Goal: Task Accomplishment & Management: Manage account settings

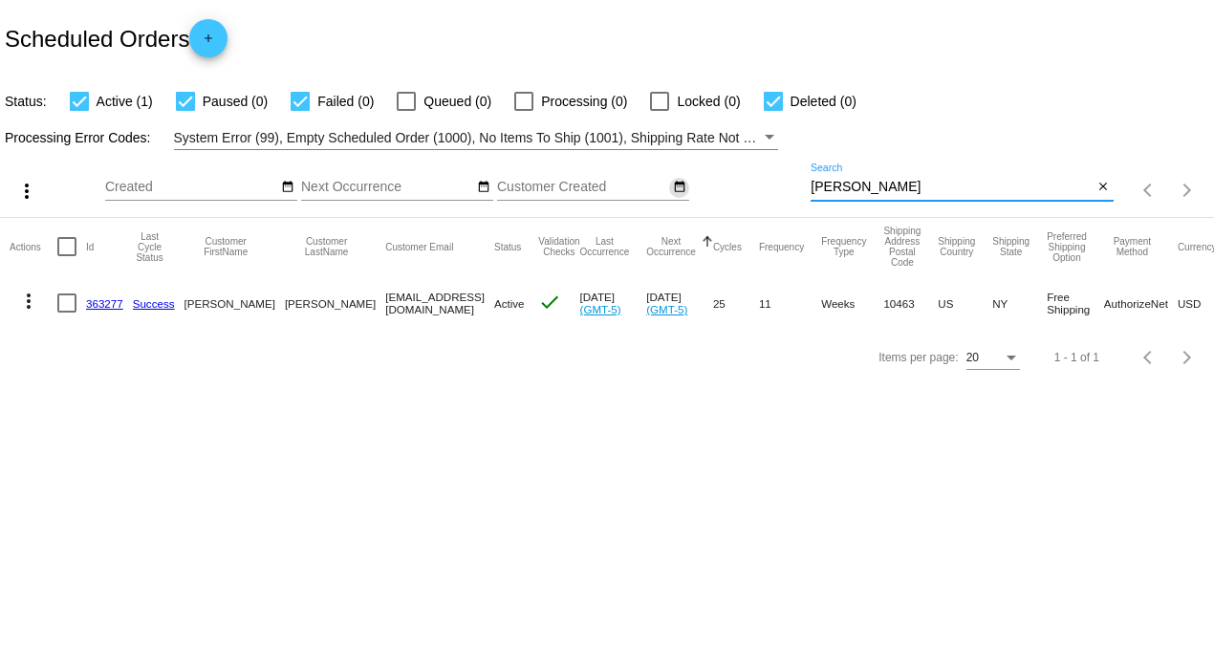
drag, startPoint x: 863, startPoint y: 183, endPoint x: 672, endPoint y: 186, distance: 190.3
click at [681, 188] on div "more_vert Aug Jan Feb Mar [DATE]" at bounding box center [607, 184] width 1214 height 68
type input "cherry"
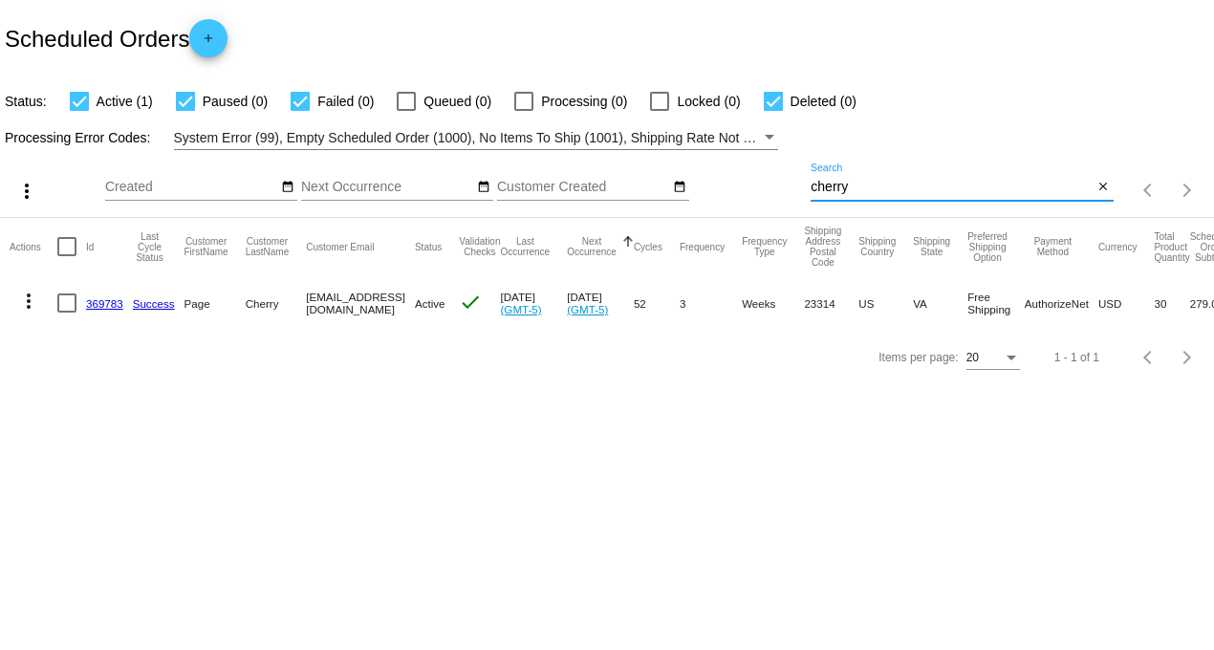
click at [102, 303] on link "369783" at bounding box center [104, 303] width 37 height 12
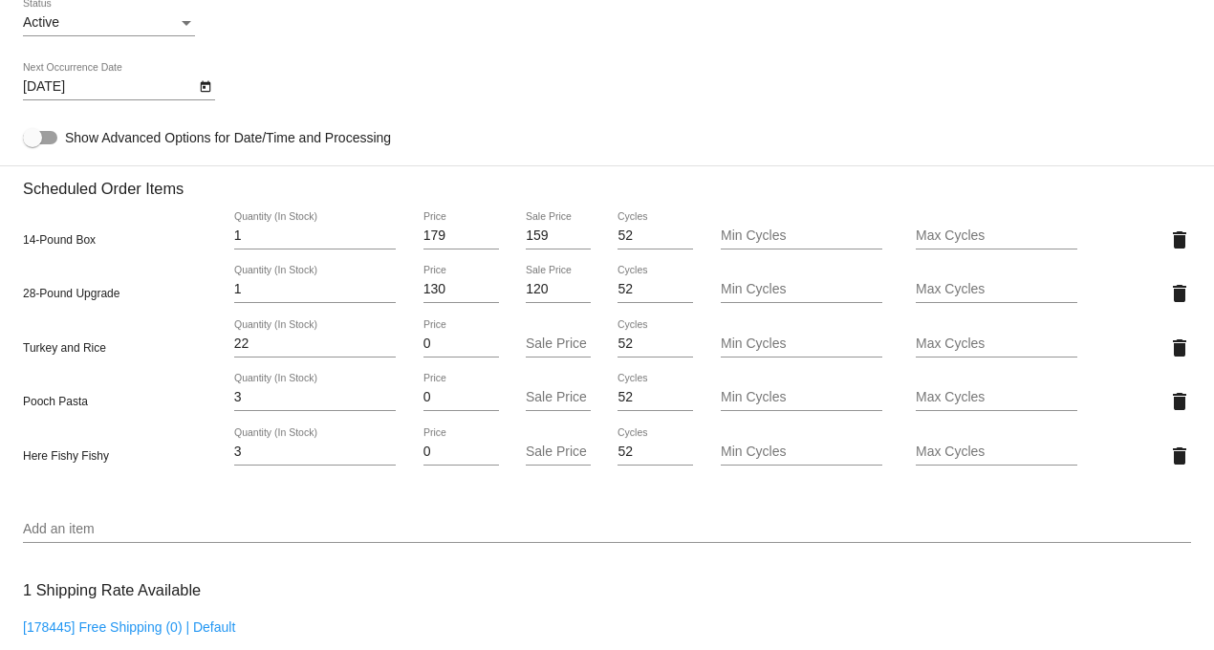
scroll to position [1169, 0]
drag, startPoint x: 251, startPoint y: 412, endPoint x: 207, endPoint y: 409, distance: 44.1
click at [207, 409] on div "Pooch Pasta 3 Quantity (In Stock) 0 Price Sale Price 52 Cycles Min Cycles Max C…" at bounding box center [607, 400] width 1169 height 55
type input "5"
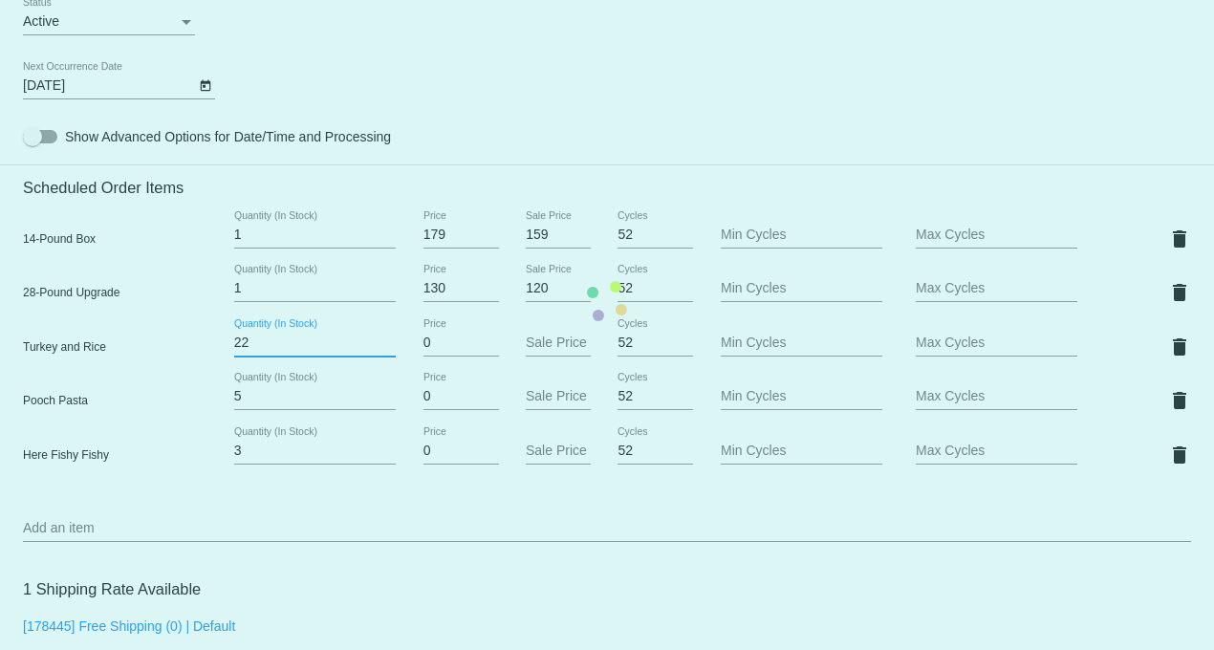
click at [240, 351] on input "22" at bounding box center [315, 343] width 162 height 15
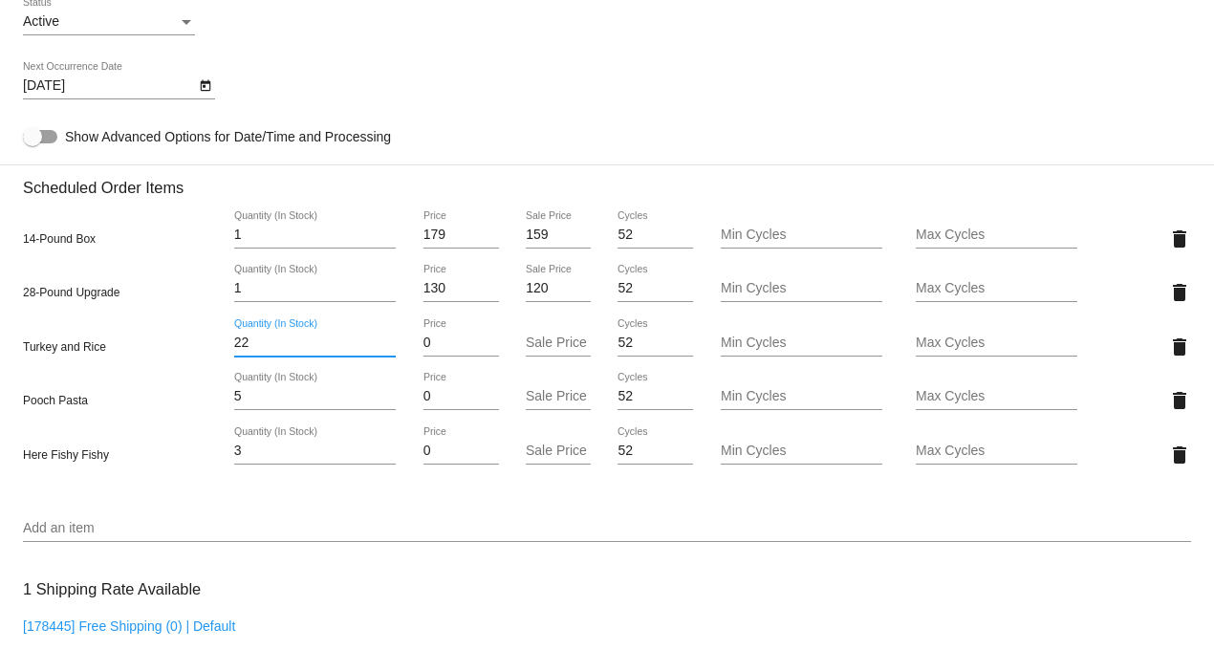
type input "20"
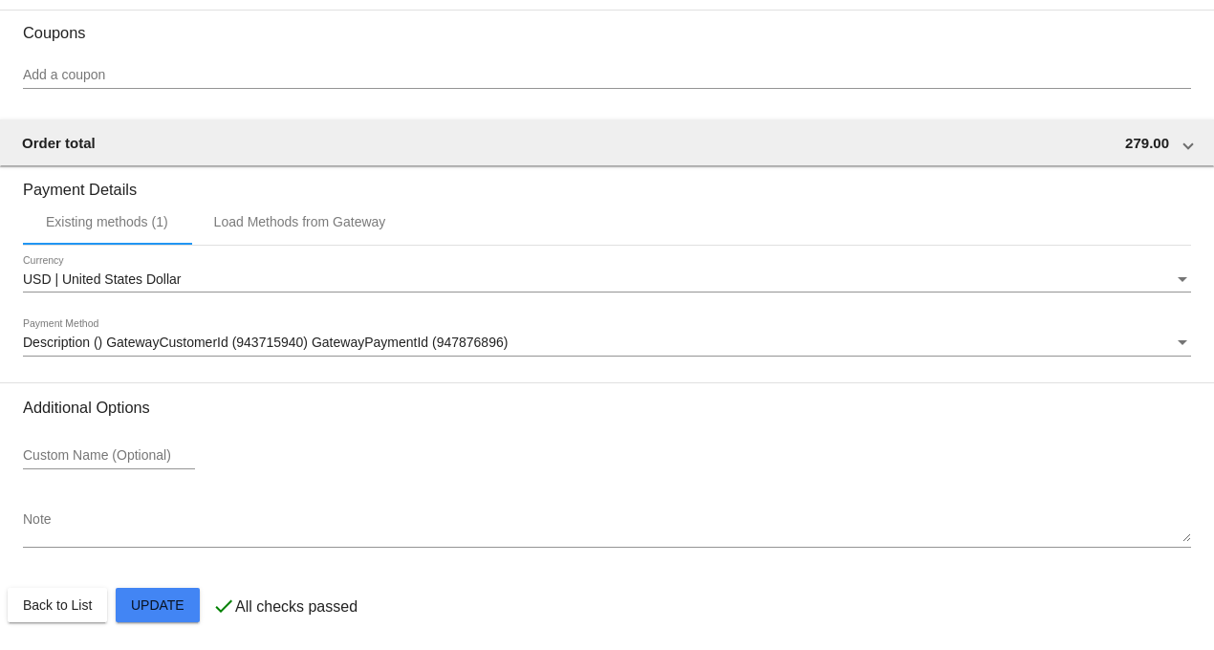
scroll to position [1898, 0]
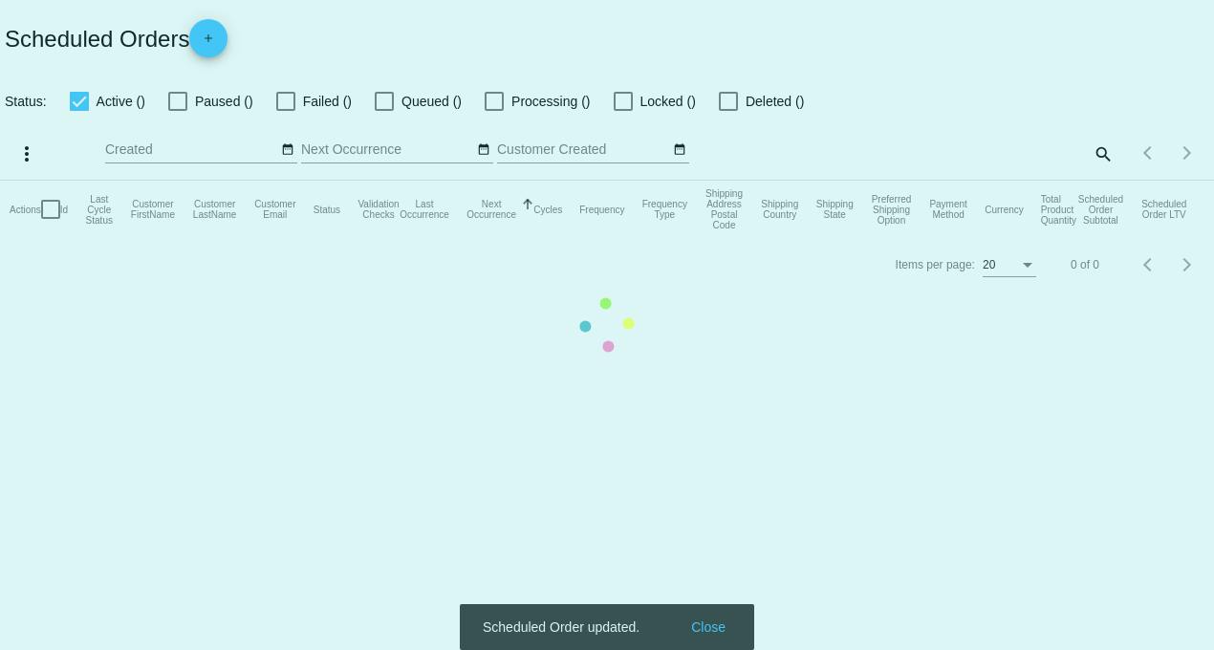
checkbox input "true"
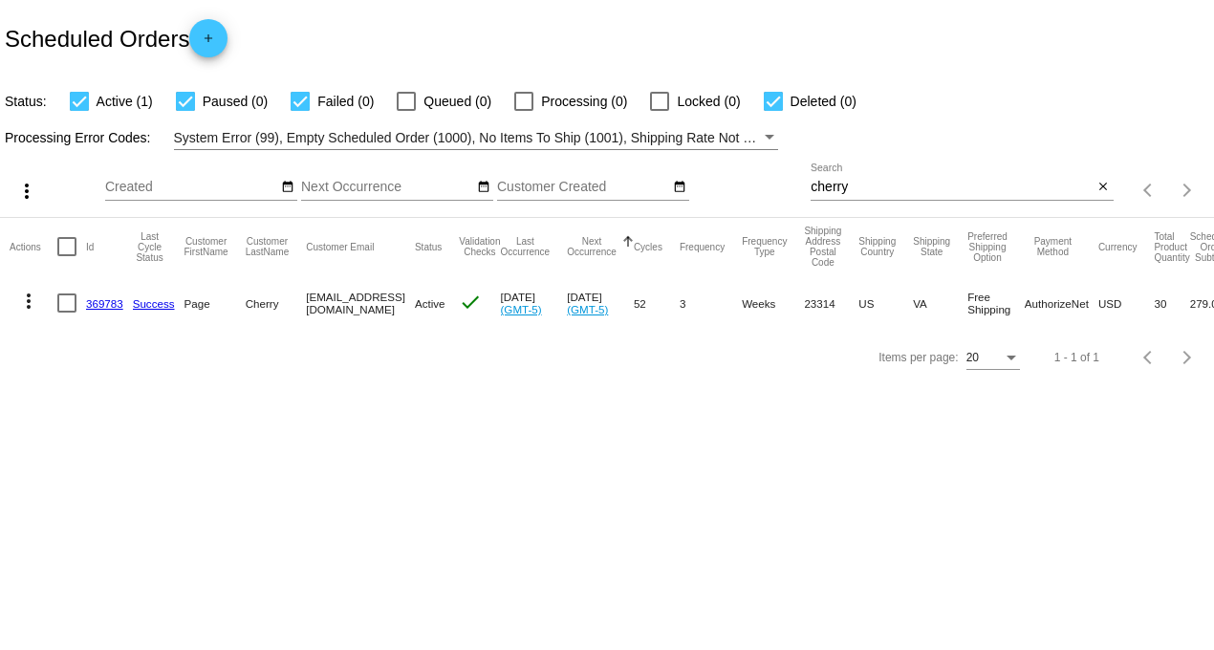
click at [97, 299] on link "369783" at bounding box center [104, 303] width 37 height 12
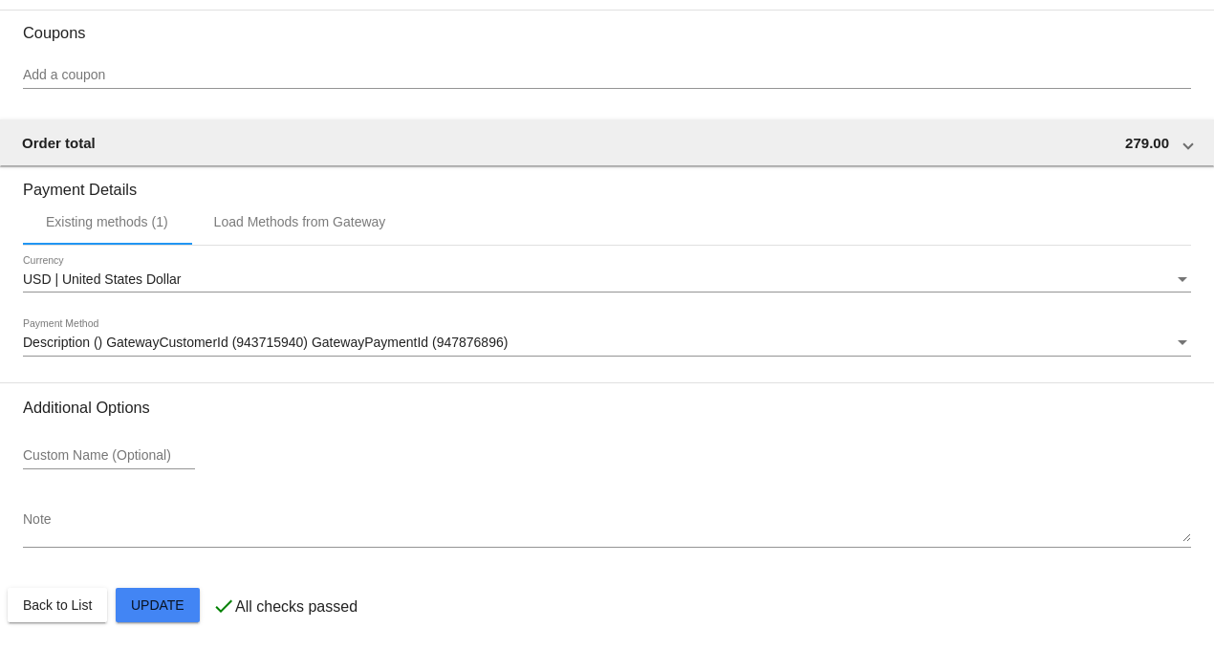
scroll to position [1898, 0]
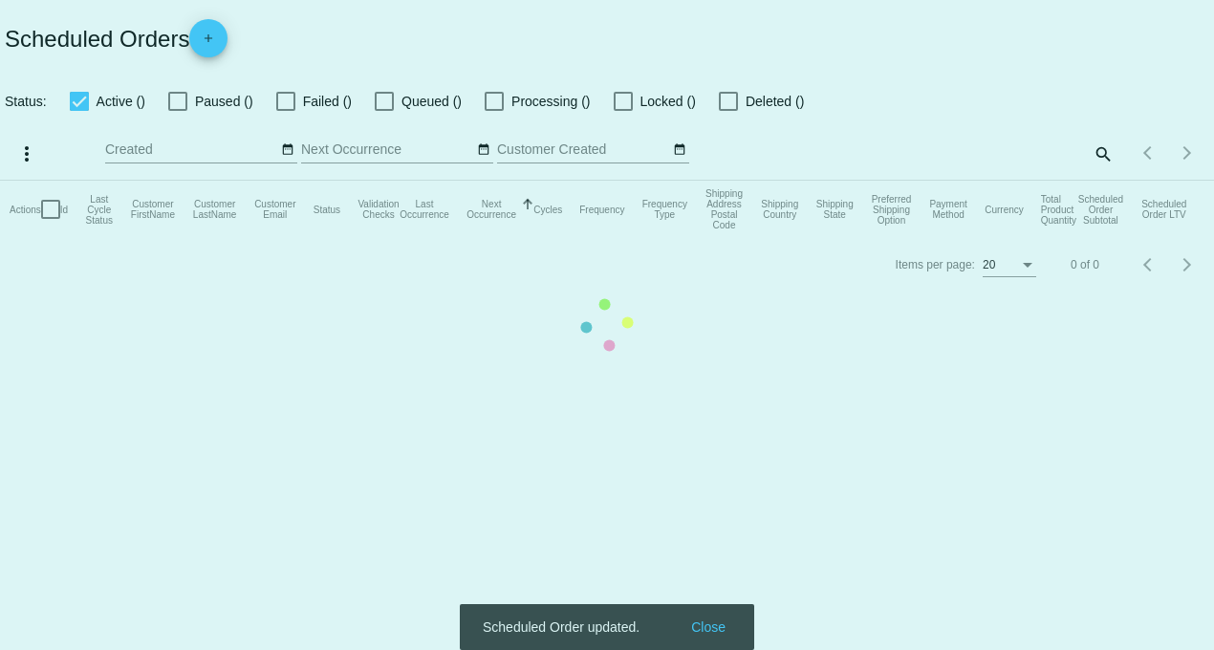
checkbox input "true"
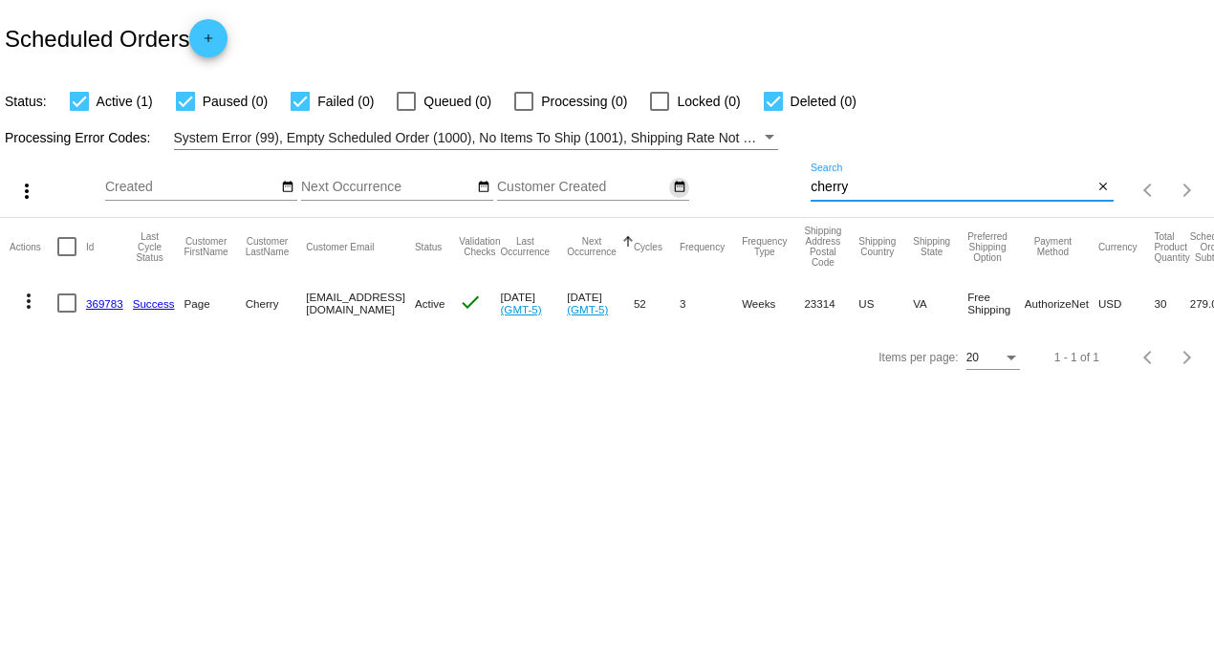
drag, startPoint x: 871, startPoint y: 193, endPoint x: 674, endPoint y: 188, distance: 197.0
click at [681, 193] on div "more_vert Aug Jan Feb Mar [DATE]" at bounding box center [607, 184] width 1214 height 68
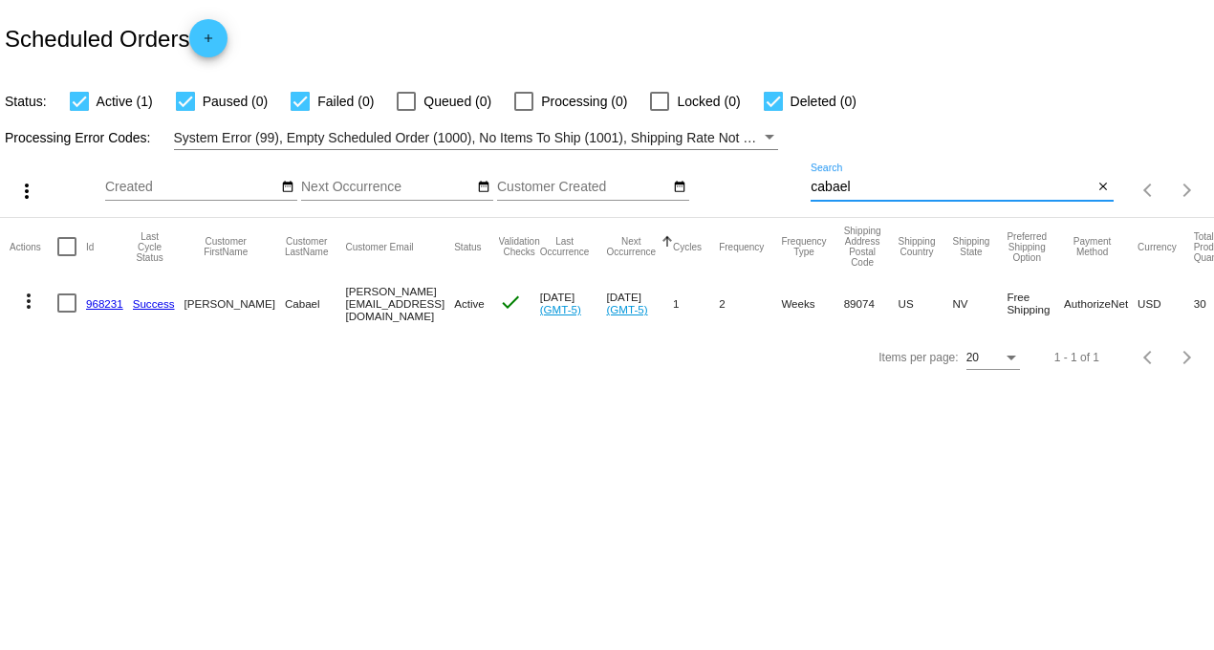
type input "cabael"
click at [102, 306] on link "968231" at bounding box center [104, 303] width 37 height 12
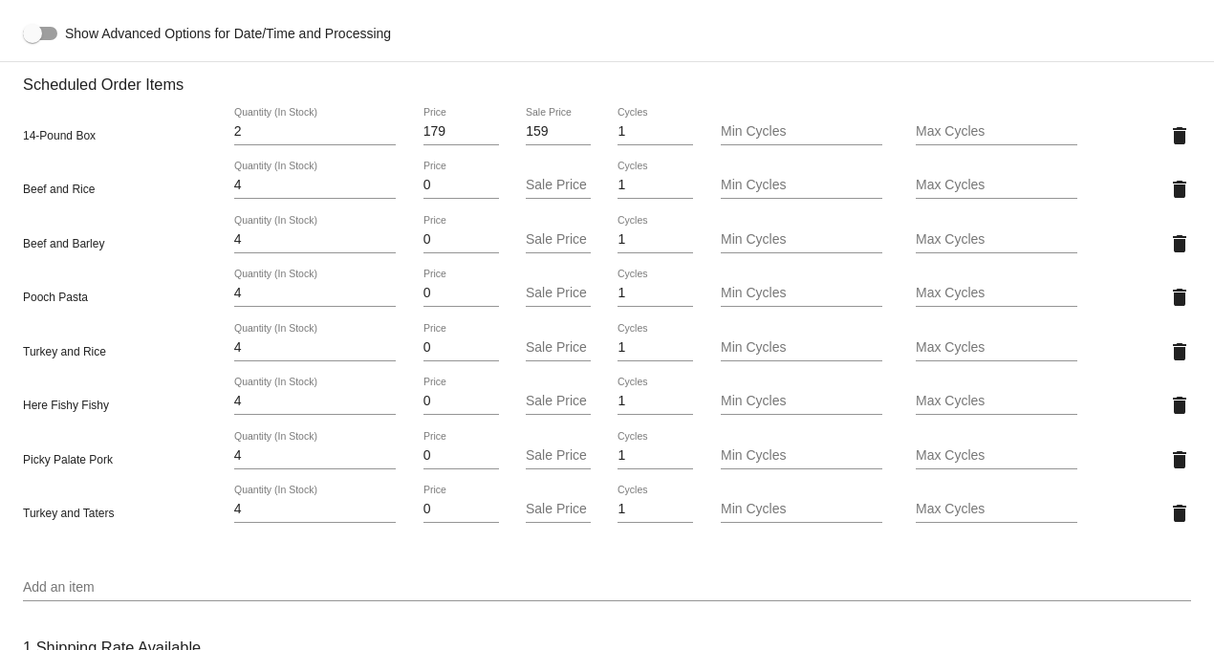
scroll to position [1169, 0]
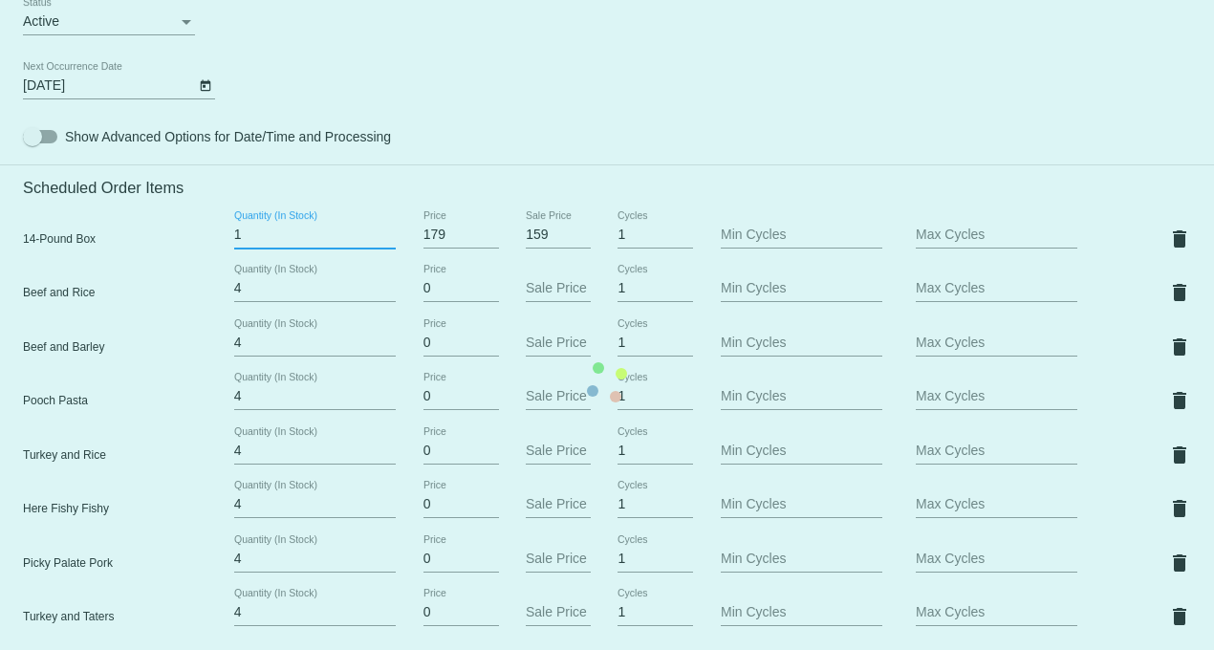
type input "1"
click at [381, 243] on input "1" at bounding box center [315, 235] width 162 height 15
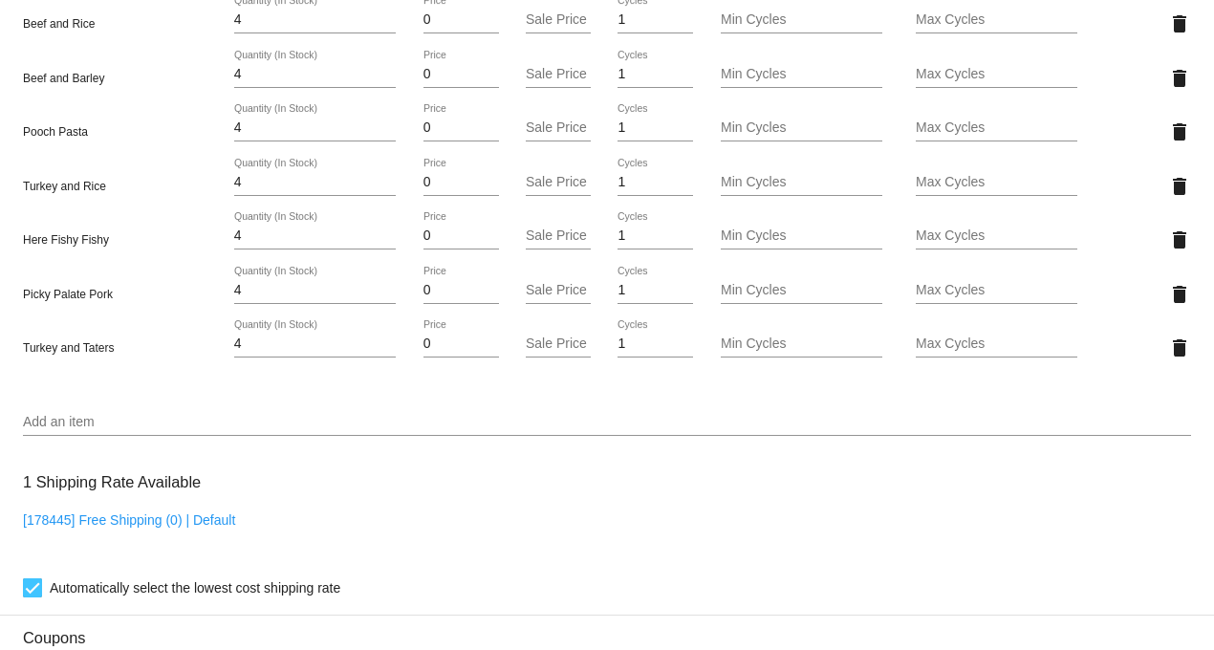
scroll to position [1381, 0]
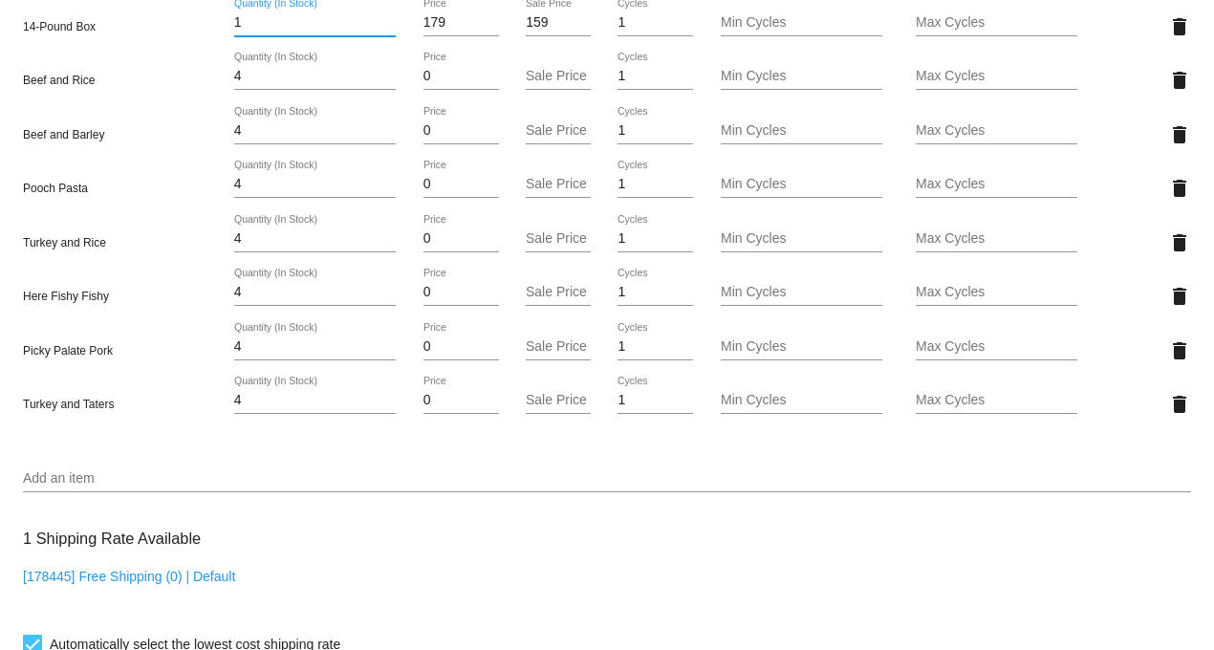
click at [59, 485] on input "Add an item" at bounding box center [607, 478] width 1169 height 15
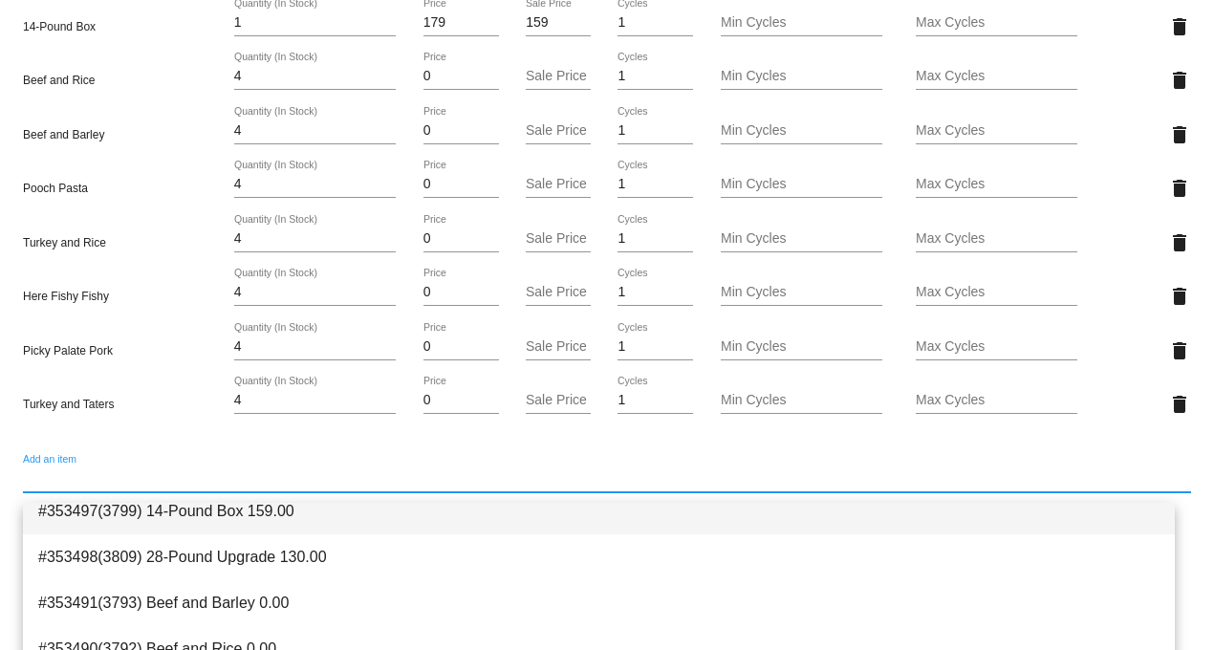
scroll to position [0, 0]
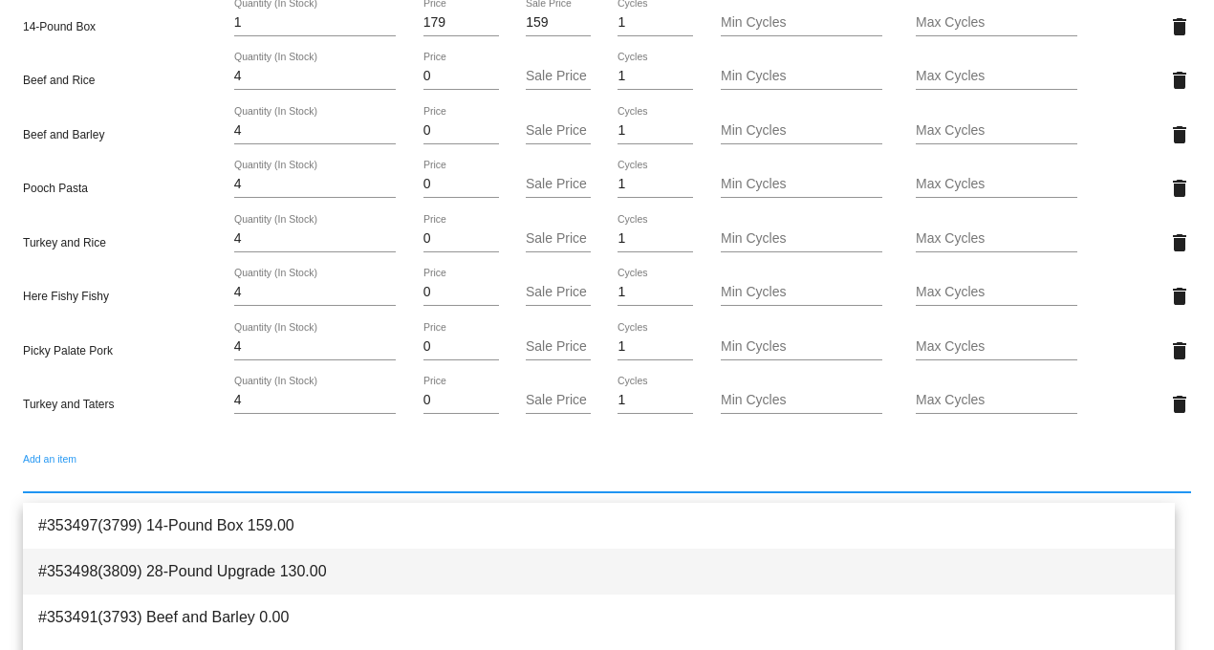
click at [268, 577] on span "#353498(3809) 28-Pound Upgrade 130.00" at bounding box center [599, 572] width 1122 height 46
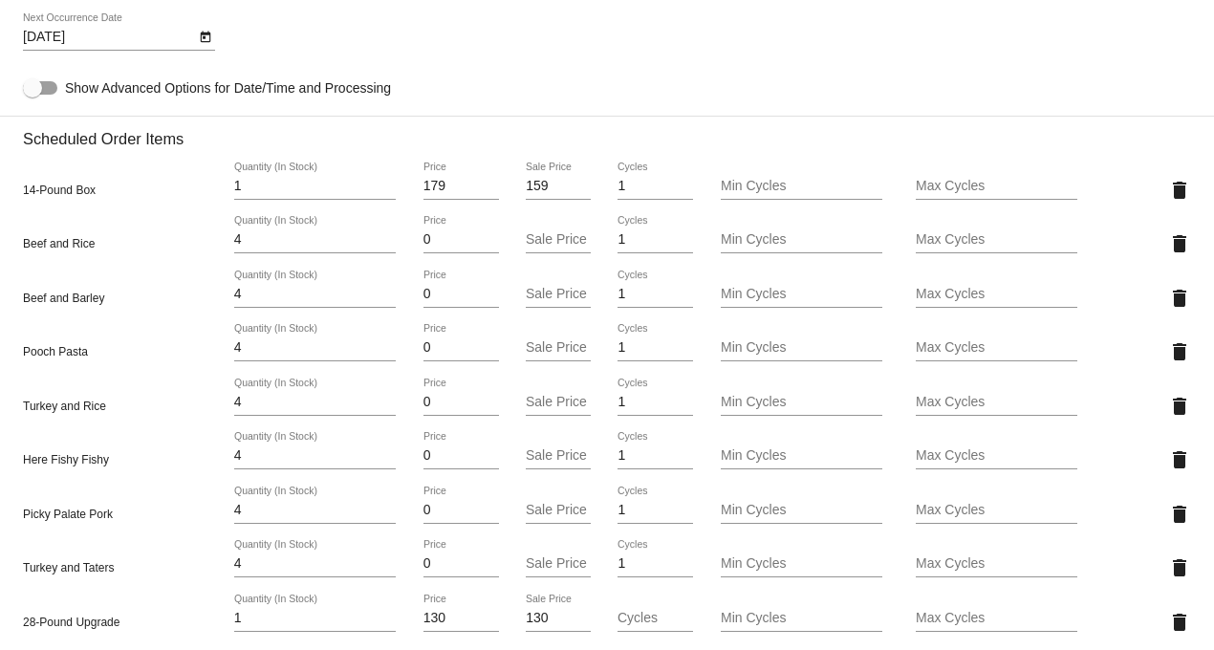
scroll to position [1158, 0]
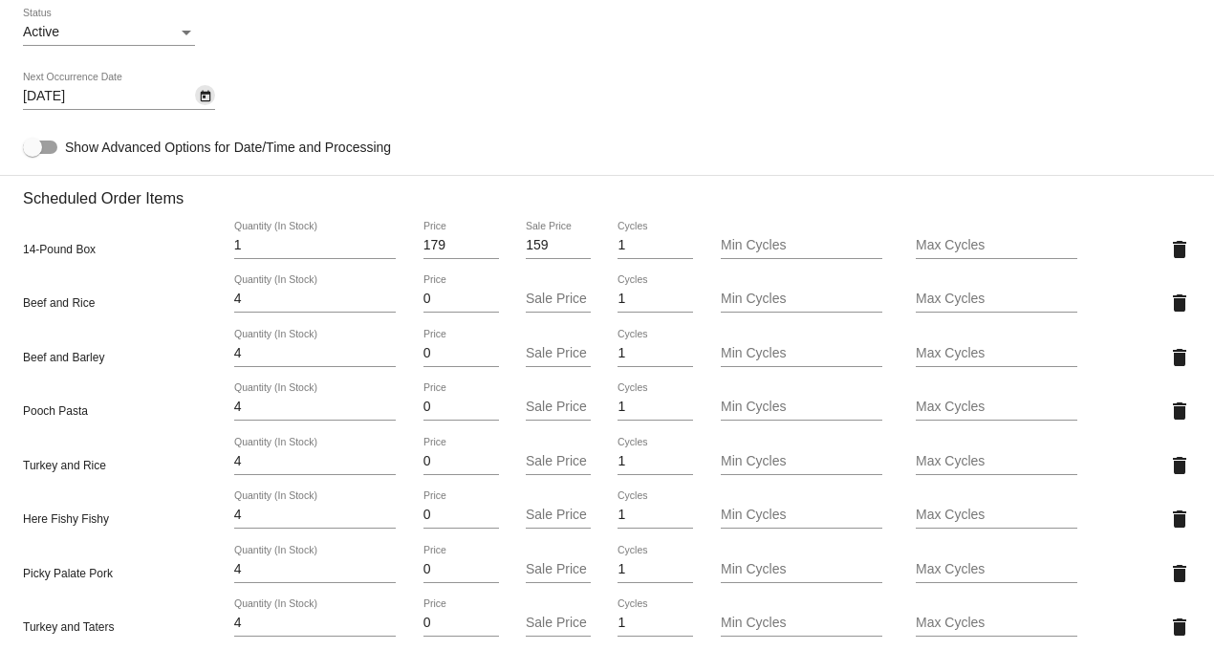
click at [199, 108] on icon "Open calendar" at bounding box center [205, 96] width 13 height 23
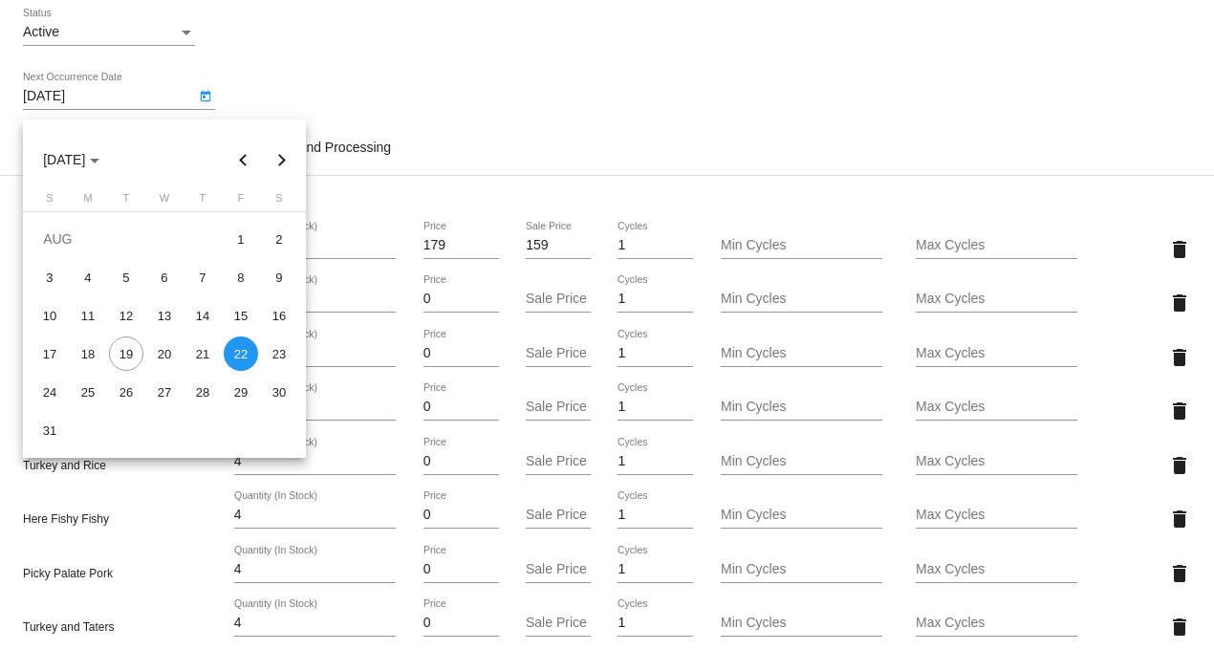
click at [610, 132] on div at bounding box center [607, 325] width 1214 height 650
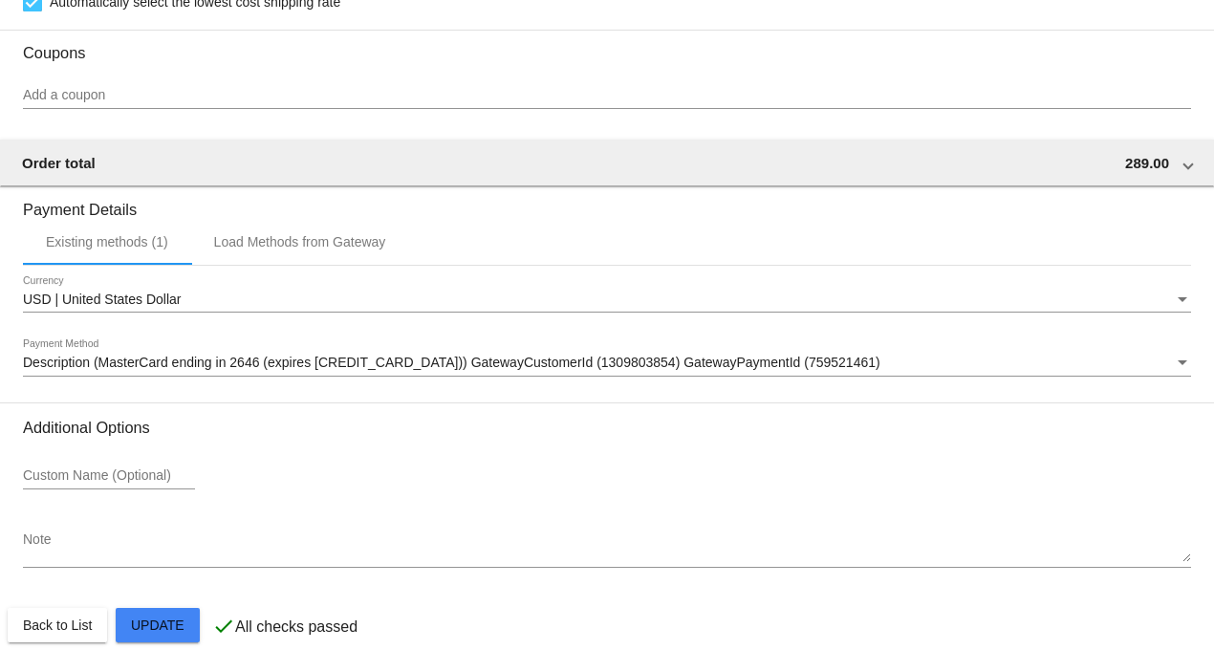
scroll to position [2114, 0]
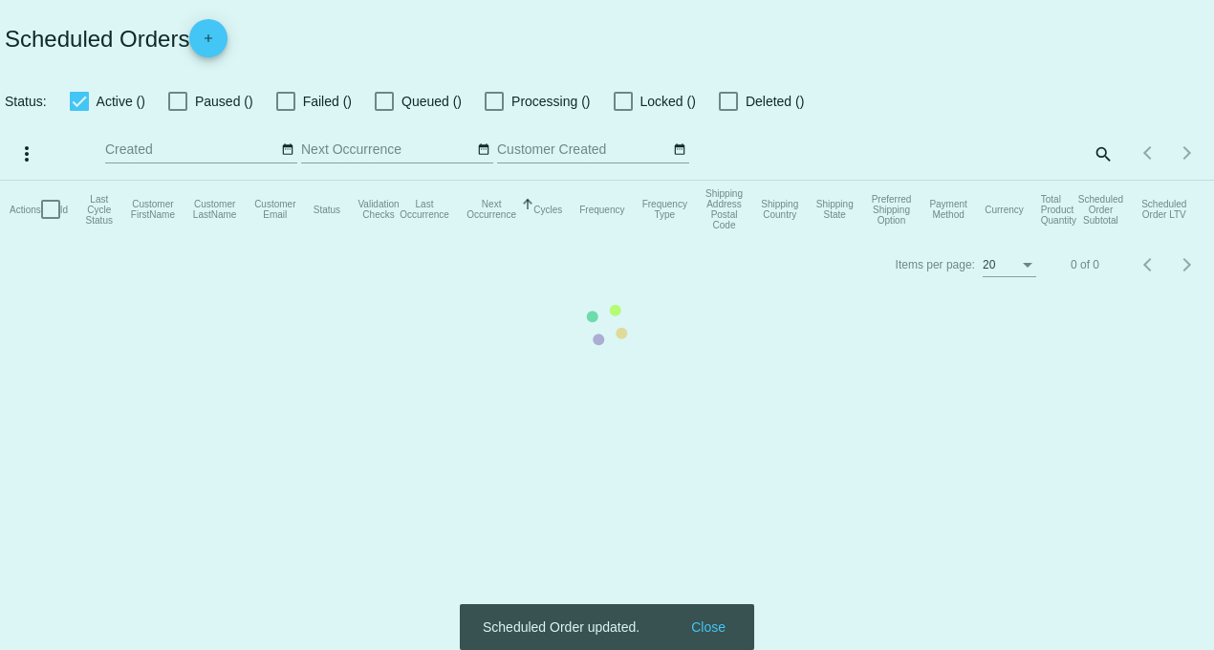
checkbox input "true"
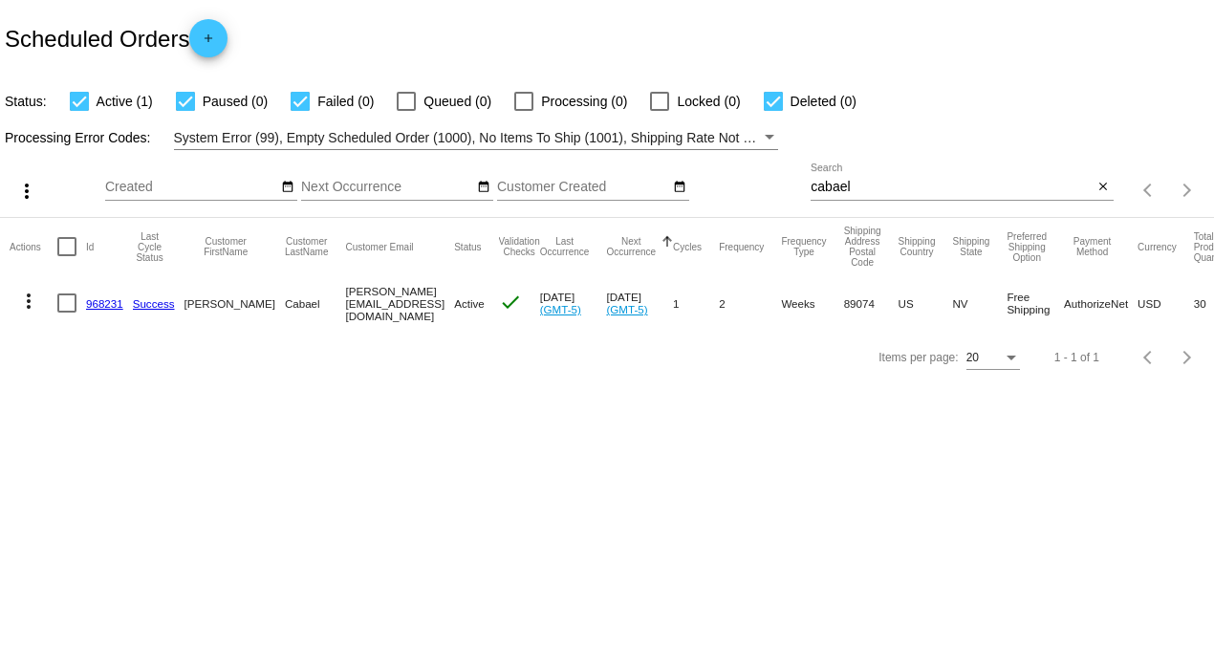
drag, startPoint x: 775, startPoint y: 99, endPoint x: 748, endPoint y: 107, distance: 27.8
click at [771, 99] on div at bounding box center [773, 101] width 19 height 19
click at [773, 111] on input "Deleted (0)" at bounding box center [773, 111] width 1 height 1
checkbox input "false"
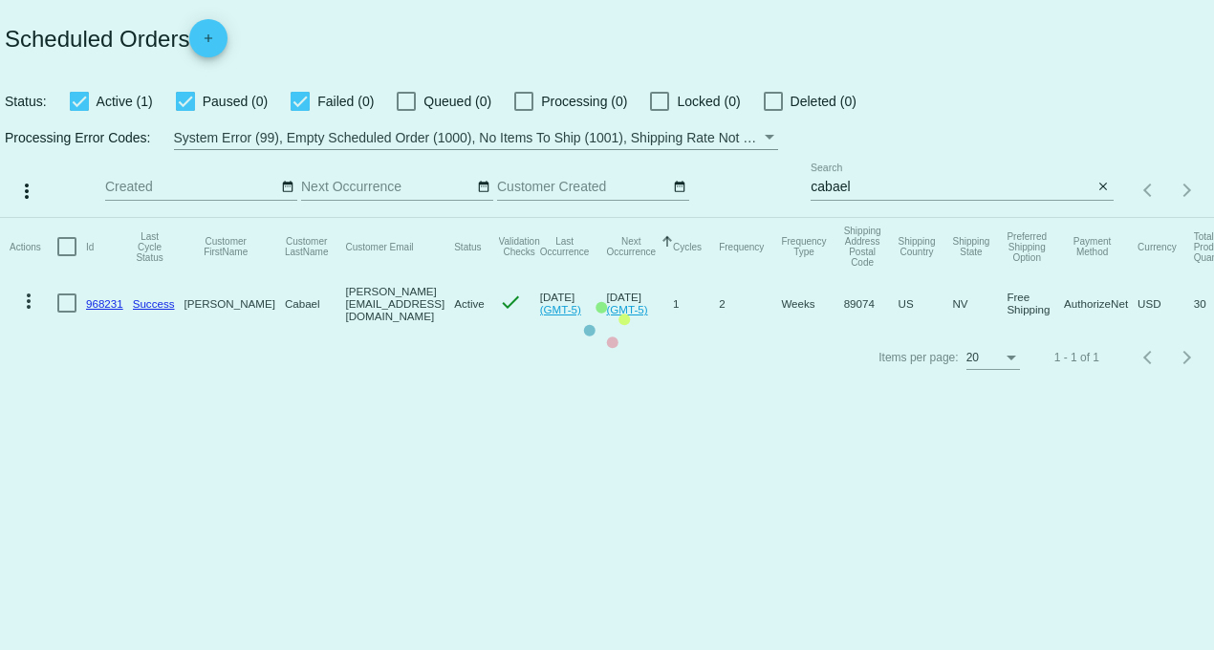
click at [298, 218] on mat-table "Actions Id Last Cycle Status Customer FirstName Customer LastName Customer Emai…" at bounding box center [607, 274] width 1214 height 113
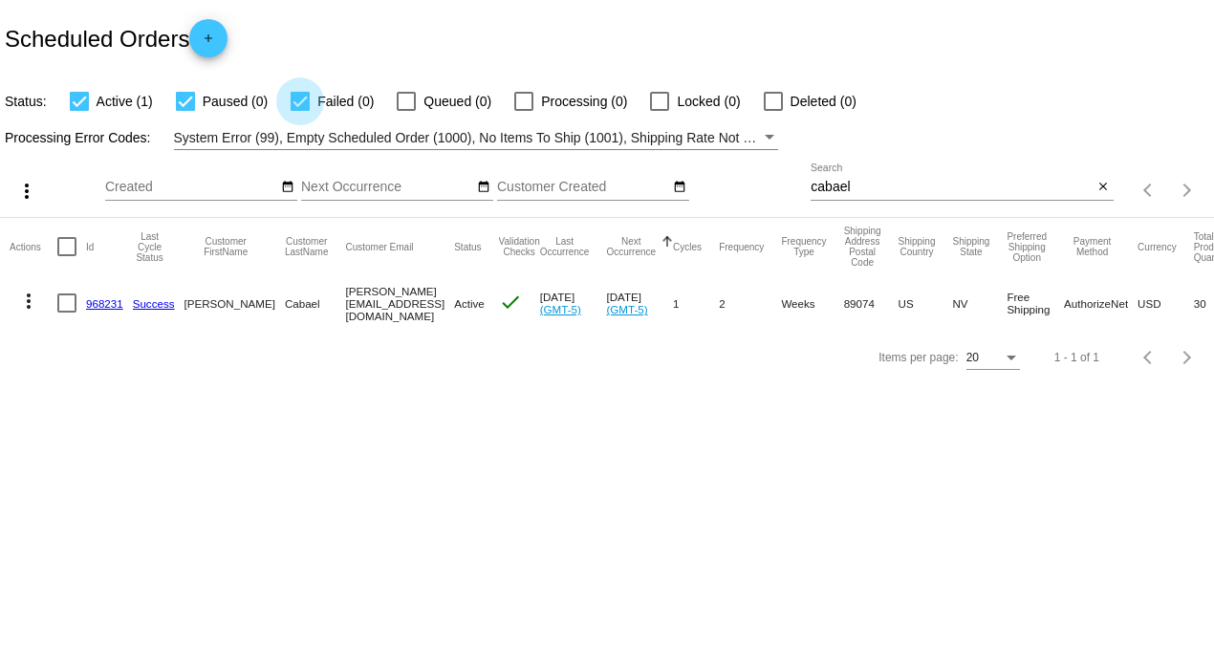
click at [298, 102] on div at bounding box center [300, 101] width 19 height 19
click at [299, 111] on input "Failed (0)" at bounding box center [299, 111] width 1 height 1
checkbox input "false"
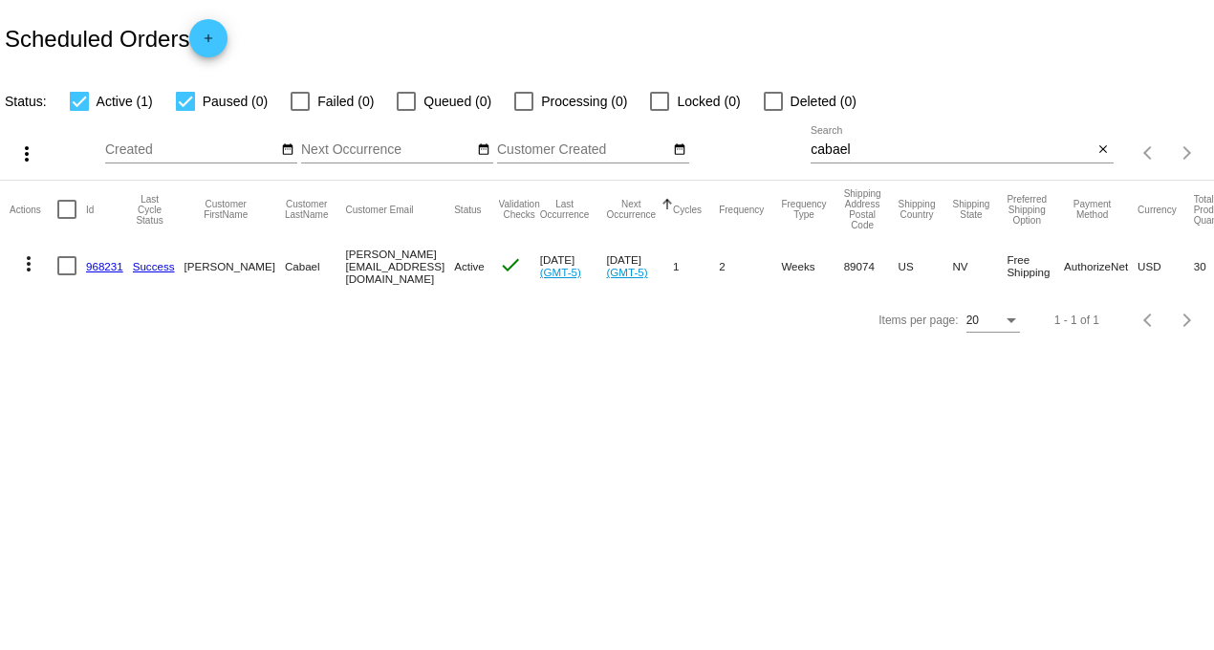
click at [188, 181] on mat-table "Actions Id Last Cycle Status Customer FirstName Customer LastName Customer Emai…" at bounding box center [607, 237] width 1214 height 113
click at [178, 101] on div at bounding box center [185, 101] width 19 height 19
click at [185, 111] on input "Paused (0)" at bounding box center [185, 111] width 1 height 1
checkbox input "false"
drag, startPoint x: 870, startPoint y: 150, endPoint x: 654, endPoint y: 124, distance: 217.6
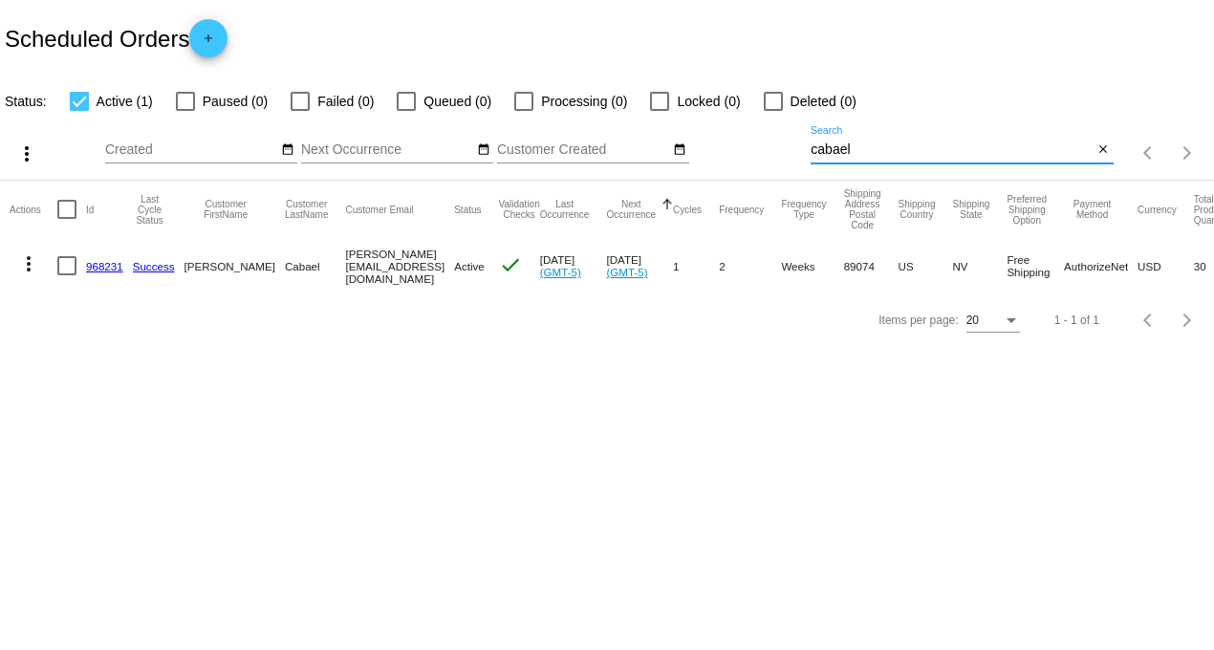
click at [654, 124] on div "more_vert Aug Jan Feb Mar [DATE]" at bounding box center [607, 147] width 1214 height 68
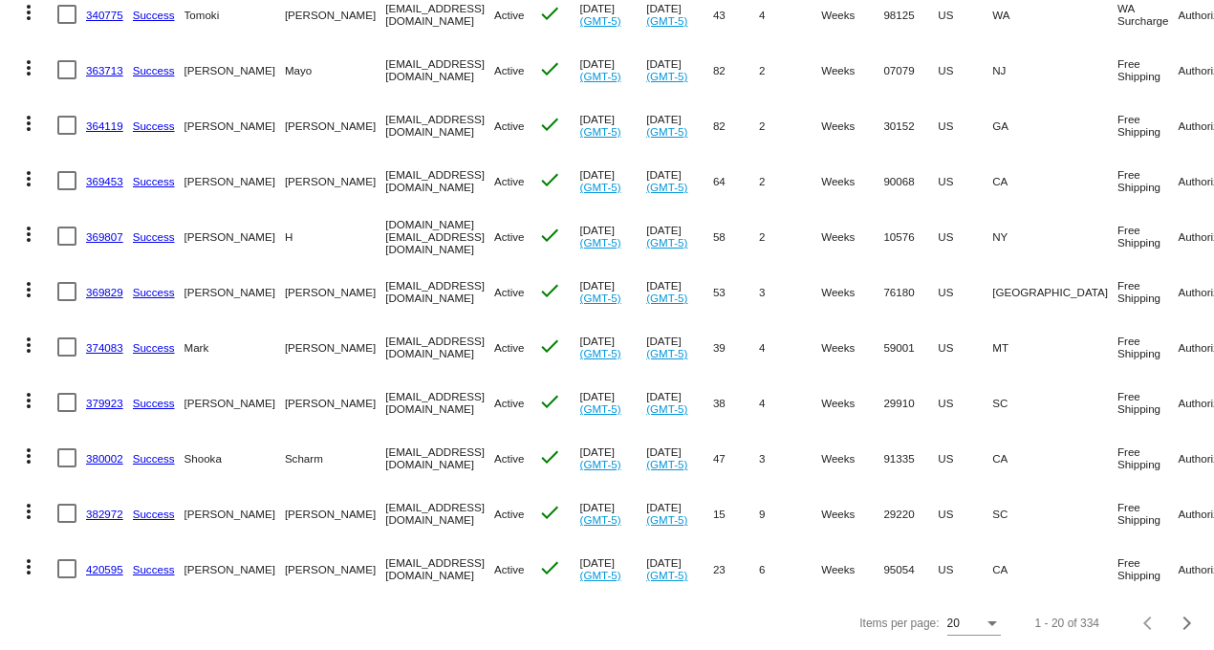
scroll to position [767, 0]
click at [1178, 623] on div "Next page" at bounding box center [1184, 623] width 13 height 13
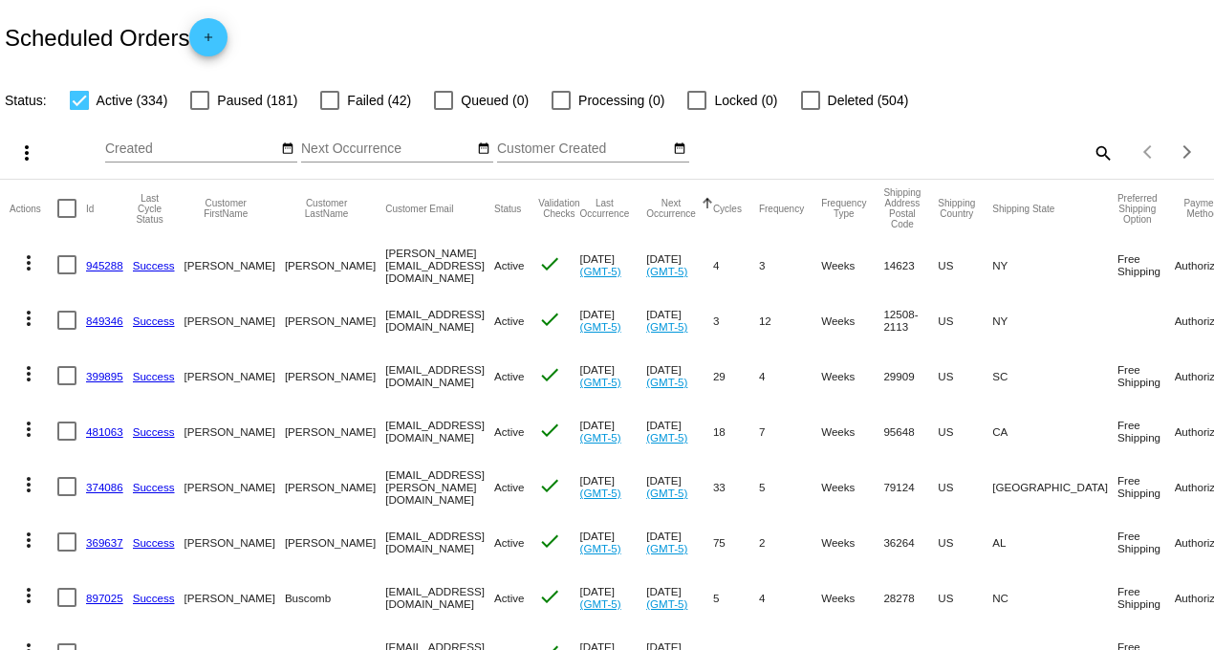
scroll to position [0, 0]
click at [1091, 148] on mat-icon "search" at bounding box center [1102, 154] width 23 height 30
click at [908, 145] on input "Search" at bounding box center [962, 149] width 302 height 15
type input "kira"
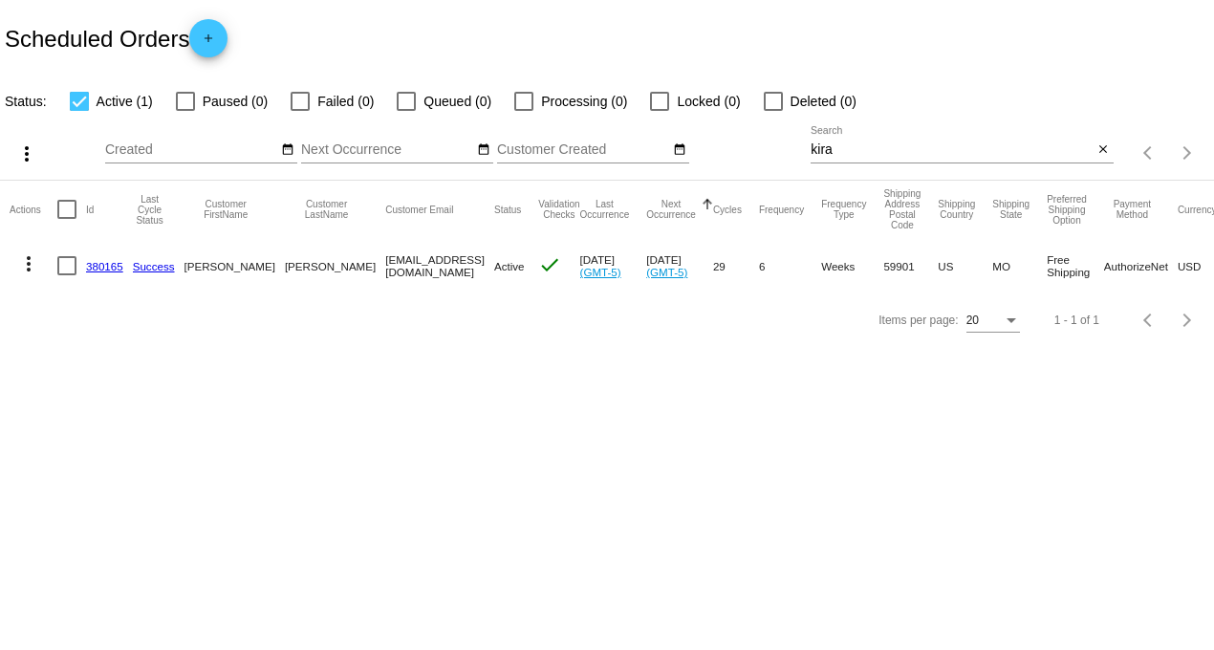
click at [106, 265] on link "380165" at bounding box center [104, 266] width 37 height 12
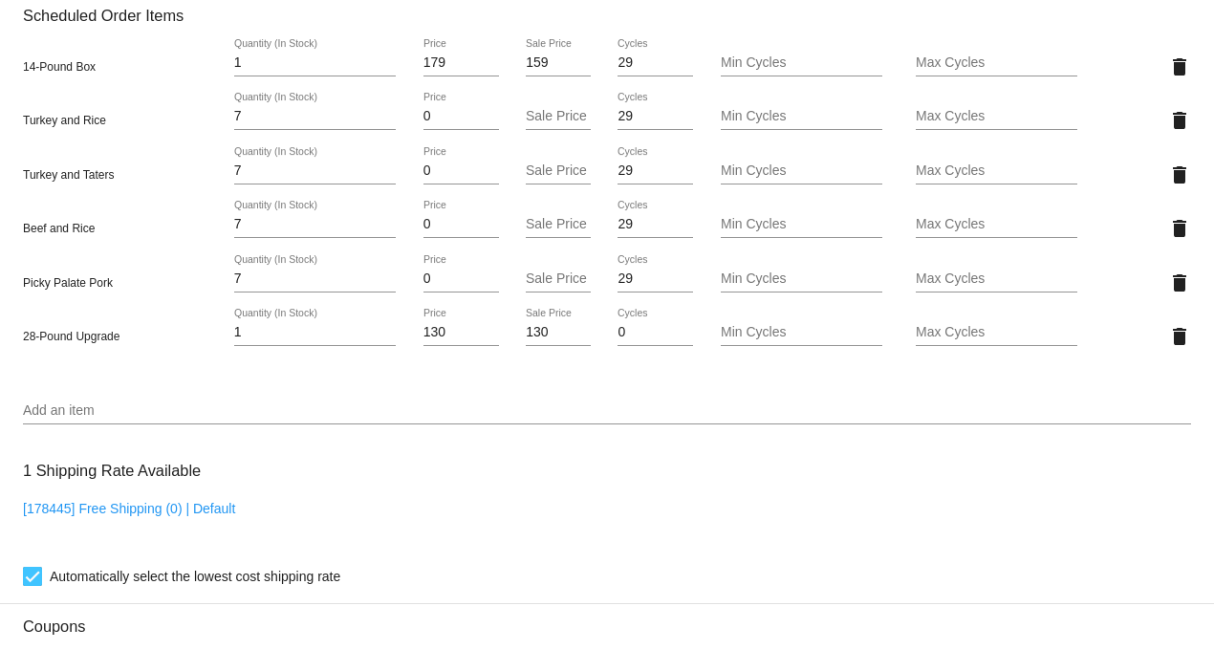
scroll to position [1487, 0]
